Goal: Task Accomplishment & Management: Use online tool/utility

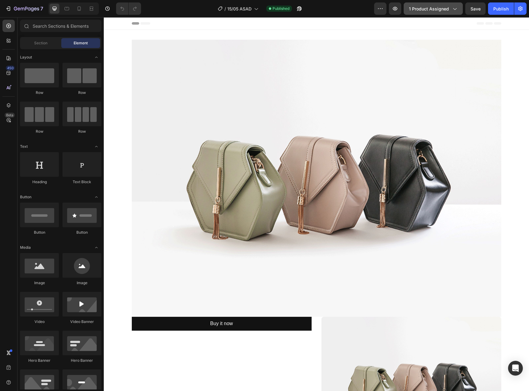
click at [445, 12] on button "1 product assigned" at bounding box center [433, 8] width 59 height 12
click at [11, 9] on icon "button" at bounding box center [8, 9] width 6 height 6
click at [436, 10] on span "1 product assigned" at bounding box center [429, 9] width 40 height 6
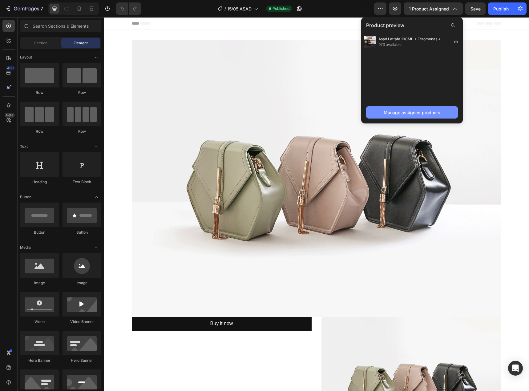
click at [415, 109] on button "Manage assigned products" at bounding box center [412, 112] width 92 height 12
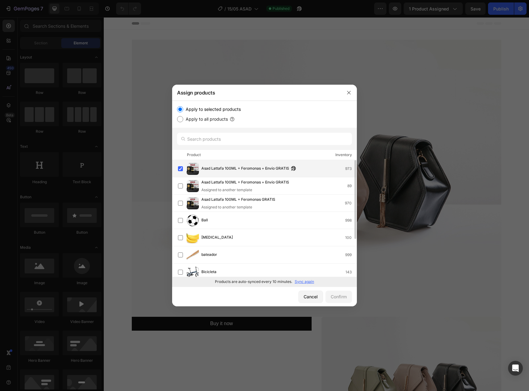
click at [251, 172] on span "Asad Lattafa 100ML + Feromonas + Envío GRATIS" at bounding box center [245, 168] width 88 height 7
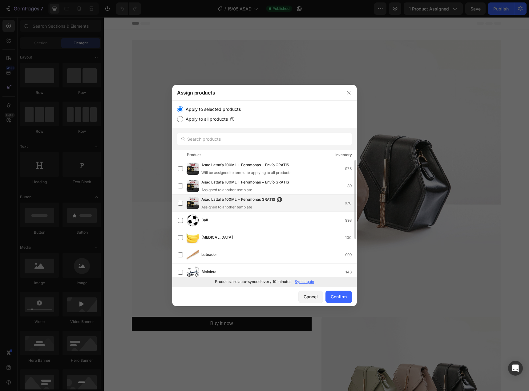
click at [246, 207] on div "Assigned to another template" at bounding box center [243, 208] width 84 height 6
click at [341, 298] on div "Confirm" at bounding box center [339, 297] width 16 height 6
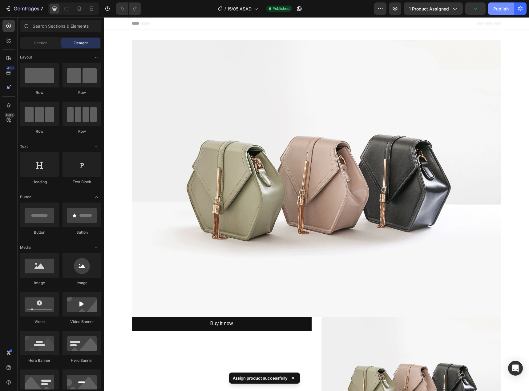
click at [493, 11] on button "Publish" at bounding box center [501, 8] width 26 height 12
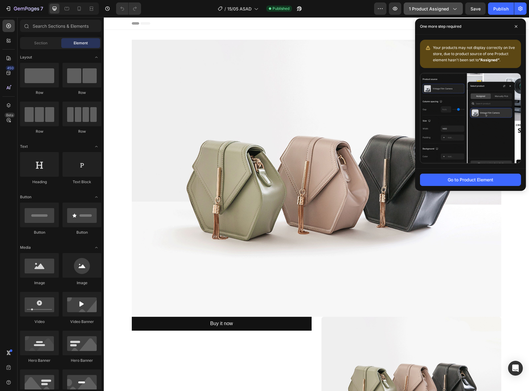
click at [449, 5] on button "1 product assigned" at bounding box center [433, 8] width 59 height 12
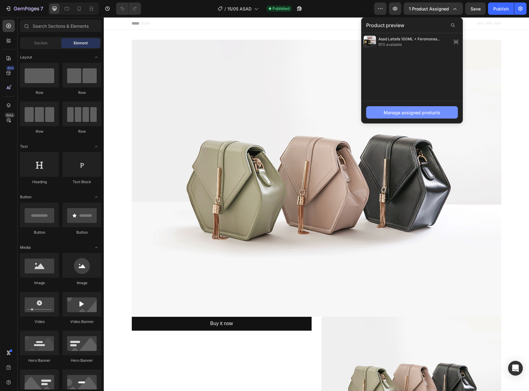
click at [414, 111] on div "Manage assigned products" at bounding box center [412, 112] width 57 height 6
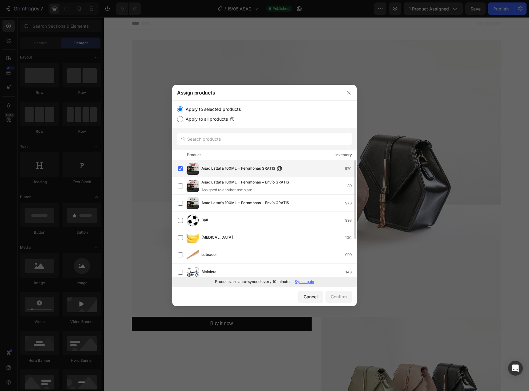
click at [300, 173] on div "[PERSON_NAME] Lattafa 100ML + Feromonas GRATIS 970" at bounding box center [267, 169] width 179 height 12
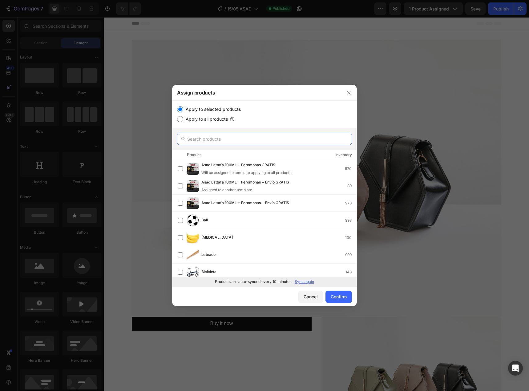
click at [230, 140] on input "text" at bounding box center [264, 139] width 175 height 12
paste input "Asad Lattafa 100ML + Feromonas + Envío GRATIS"
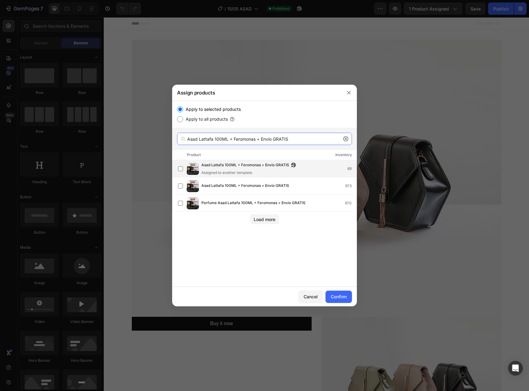
type input "Asad Lattafa 100ML + Feromonas + Envío GRATIS"
click at [246, 165] on span "Asad Lattafa 100ML + Feromonas + Envío GRATIS" at bounding box center [245, 165] width 88 height 7
click at [339, 297] on div "Confirm" at bounding box center [339, 297] width 16 height 6
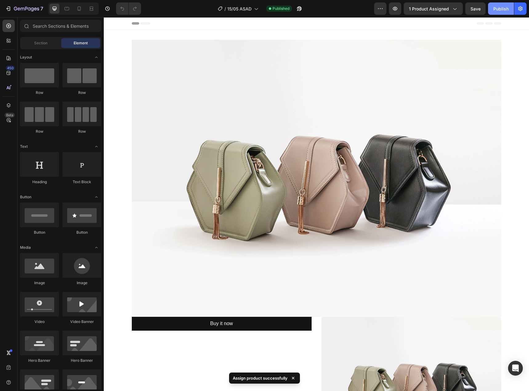
click at [500, 14] on button "Publish" at bounding box center [501, 8] width 26 height 12
